Goal: Information Seeking & Learning: Learn about a topic

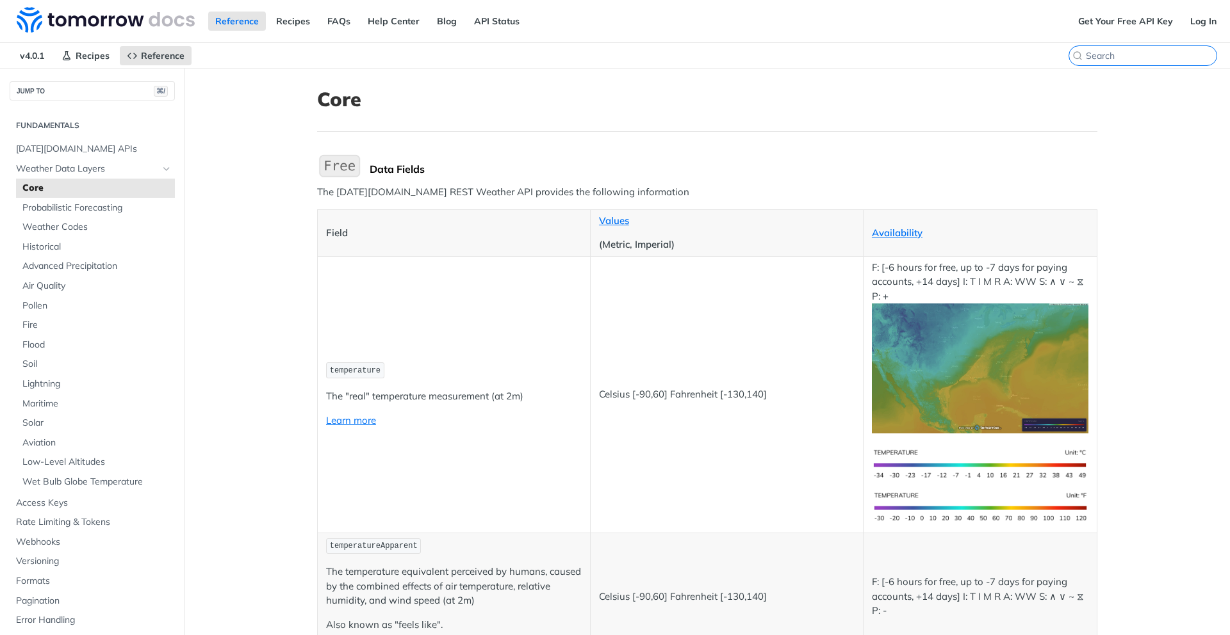
click at [1164, 60] on input "search" at bounding box center [1151, 56] width 131 height 12
paste input "meta_timestamp"
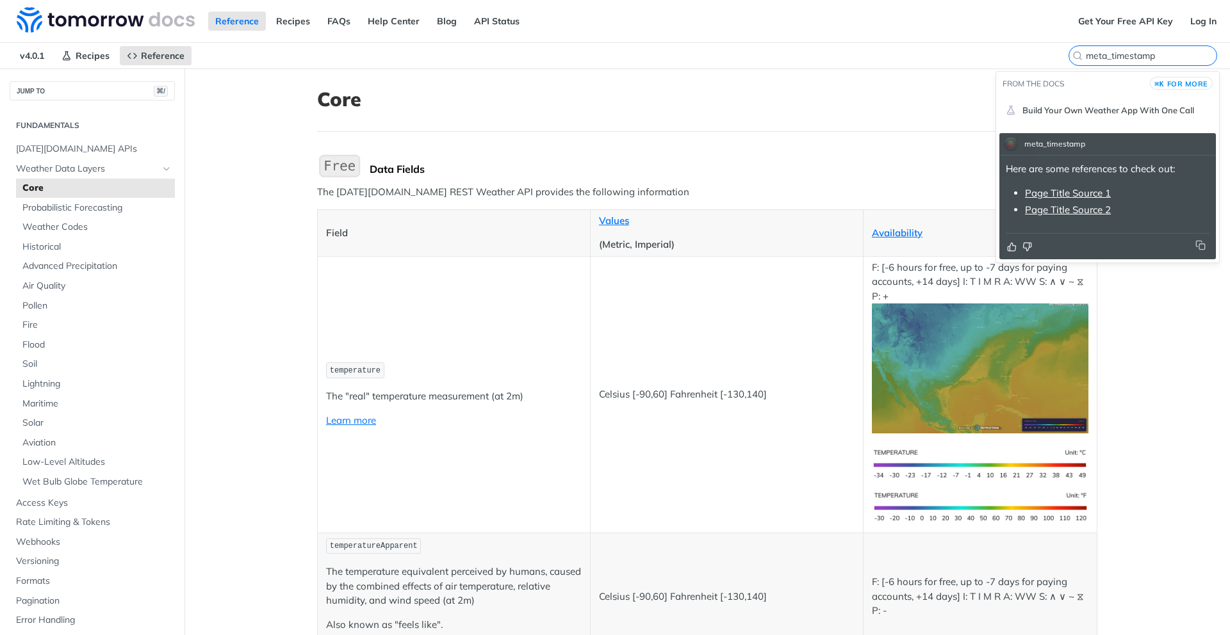
type input "meta_timestamp"
click at [1084, 199] on link "Page Title Source 1" at bounding box center [1068, 193] width 86 height 12
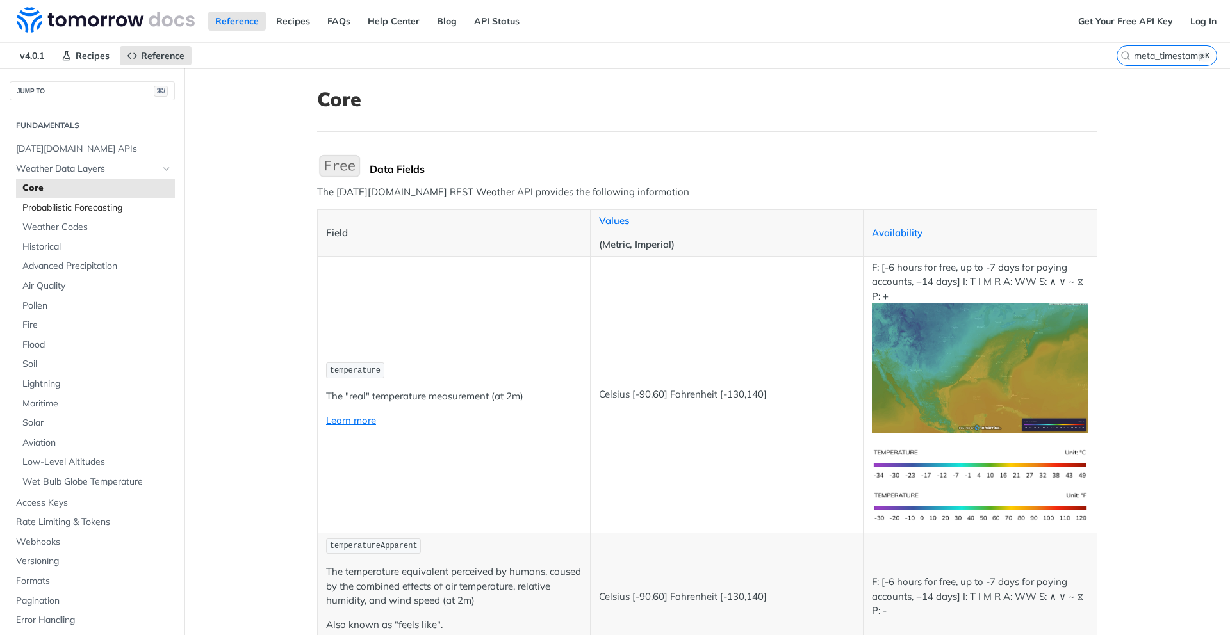
click at [87, 202] on span "Probabilistic Forecasting" at bounding box center [96, 208] width 149 height 13
